Goal: Task Accomplishment & Management: Manage account settings

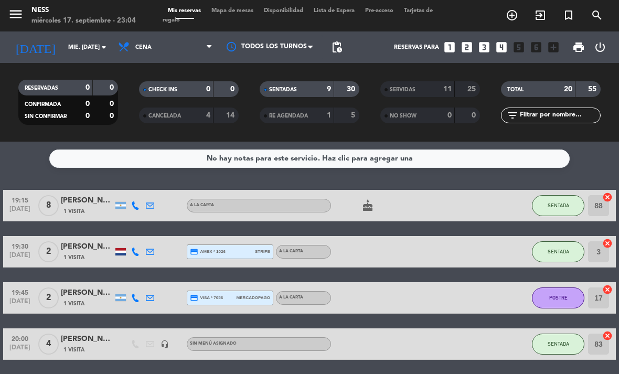
click at [238, 10] on span "Mapa de mesas" at bounding box center [232, 11] width 52 height 6
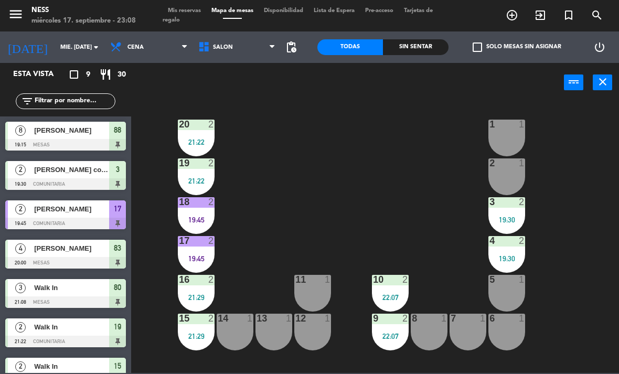
click at [58, 51] on input "mié. [DATE]" at bounding box center [94, 47] width 78 height 17
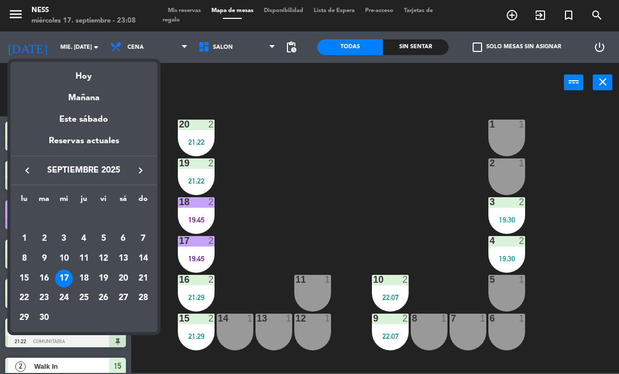
click at [83, 99] on div "Mañana" at bounding box center [83, 93] width 147 height 21
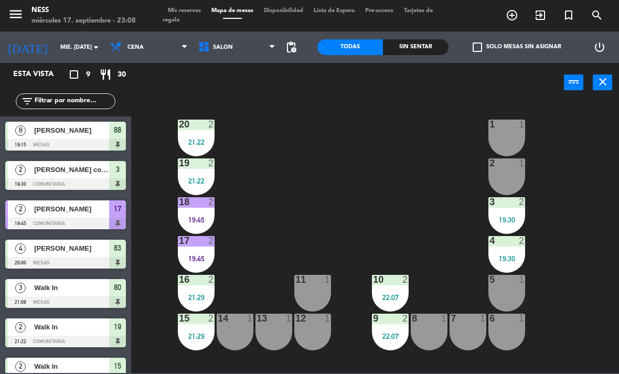
type input "[DEMOGRAPHIC_DATA] [DATE]"
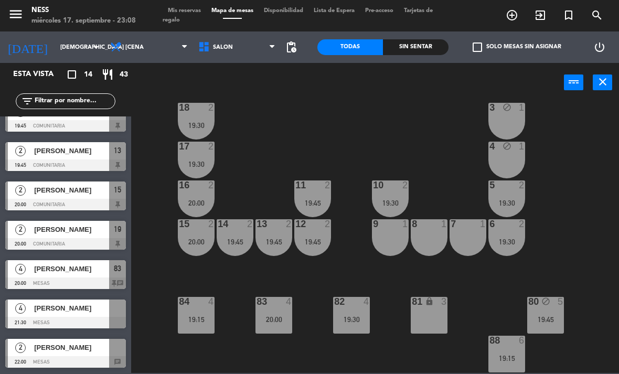
scroll to position [294, 0]
click at [519, 359] on div "19:15" at bounding box center [506, 357] width 37 height 7
click at [568, 360] on div "20 2 20:00 1 block 1 19 2 20:00 2 block 1 18 2 19:30 3 block 1 17 2 19:30 4 blo…" at bounding box center [377, 237] width 481 height 272
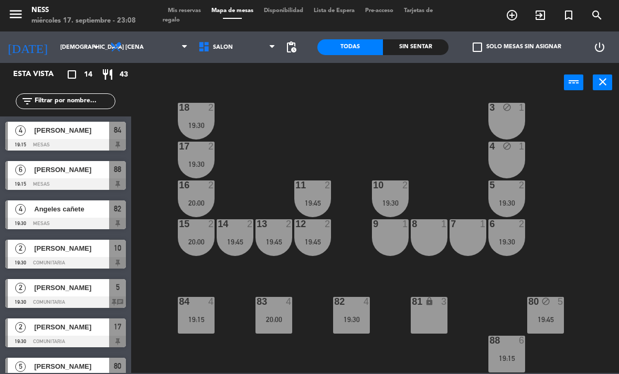
scroll to position [0, 0]
click at [203, 12] on span "Mis reservas" at bounding box center [185, 11] width 44 height 6
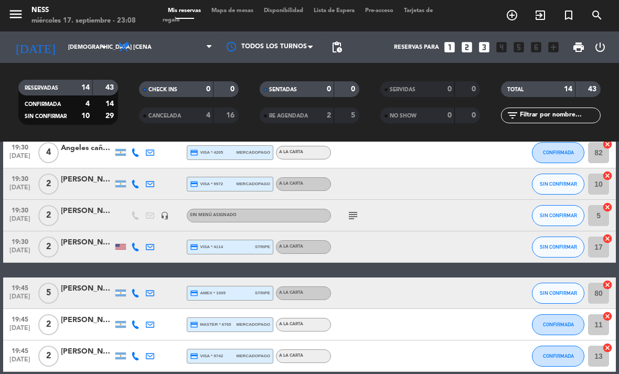
scroll to position [126, 0]
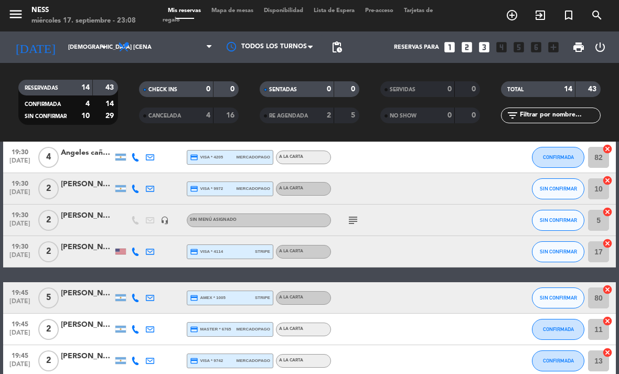
click at [354, 215] on icon "subject" at bounding box center [353, 220] width 13 height 13
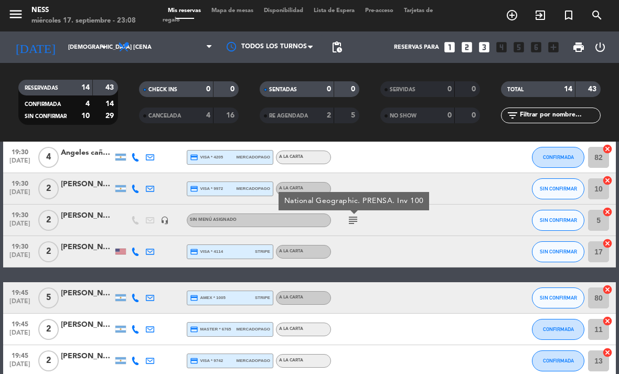
click at [459, 227] on div "19:30 [DATE] 2 [PERSON_NAME] headset_mic Sin menú asignado subject National Geo…" at bounding box center [309, 219] width 612 height 31
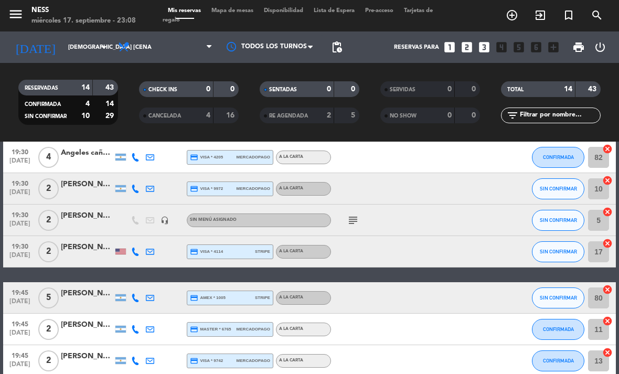
click at [246, 9] on span "Mapa de mesas" at bounding box center [232, 11] width 52 height 6
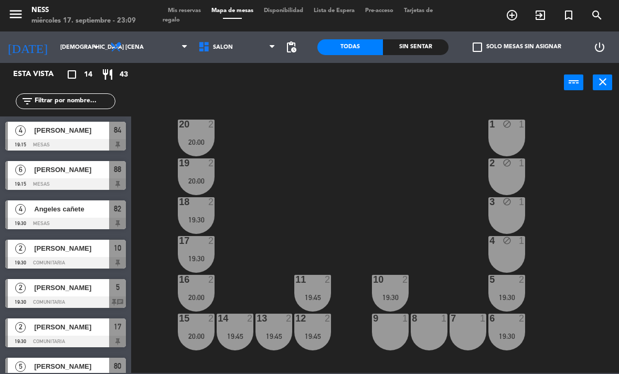
click at [132, 49] on span "Cena" at bounding box center [135, 47] width 16 height 7
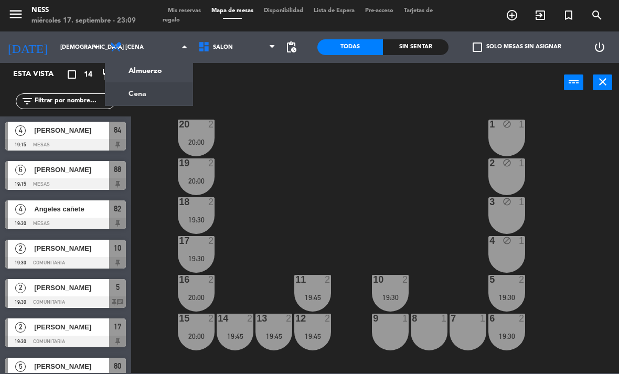
click at [142, 88] on ng-component "menu Ness miércoles 17. septiembre - 23:09 Mis reservas Mapa de mesas Disponibi…" at bounding box center [309, 186] width 619 height 373
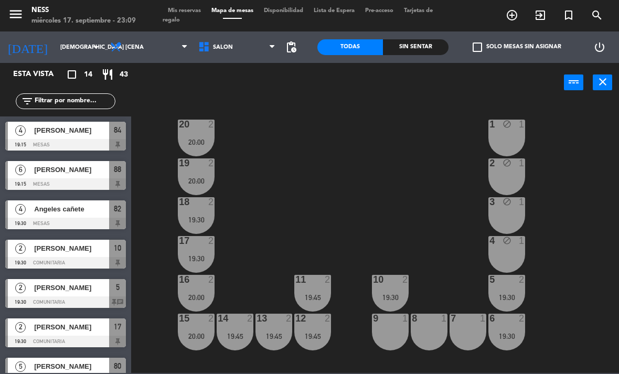
click at [136, 48] on span "Cena" at bounding box center [135, 47] width 16 height 7
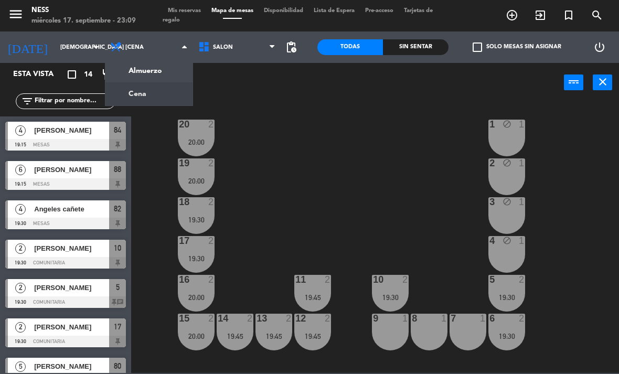
click at [154, 81] on ng-component "menu Ness miércoles 17. septiembre - 23:09 Mis reservas Mapa de mesas Disponibi…" at bounding box center [309, 186] width 619 height 373
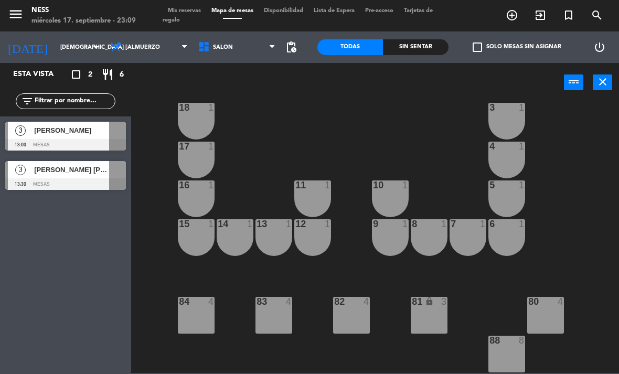
scroll to position [94, 0]
click at [143, 51] on span "Almuerzo" at bounding box center [143, 47] width 33 height 7
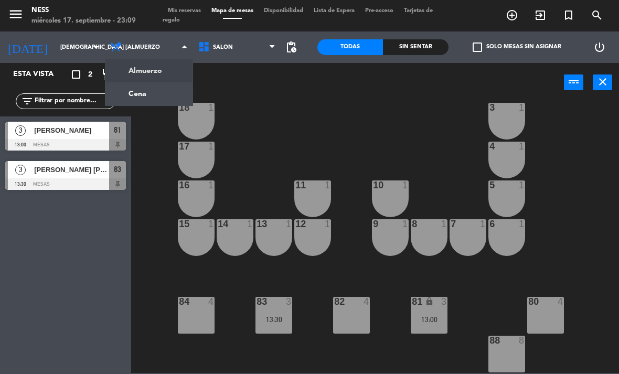
click at [357, 129] on div "20 1 1 1 19 1 2 1 18 1 3 1 17 1 4 1 16 1 11 1 10 1 5 1 12 1 14 1 13 1 15 1 9 1 …" at bounding box center [377, 237] width 481 height 272
